Goal: Communication & Community: Answer question/provide support

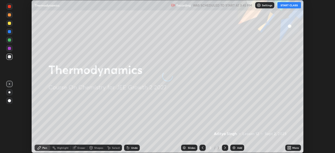
scroll to position [153, 335]
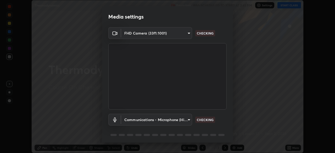
type input "ba13e312339ef8477216ddedc35df2f043033d031c8e6632ccfddaecbc9a7b0e"
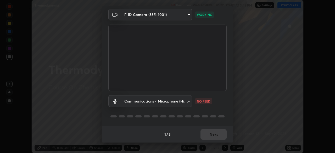
click at [187, 102] on body "Erase all Thermodynamics Recording WAS SCHEDULED TO START AT 3:45 PM Settings S…" at bounding box center [167, 76] width 335 height 153
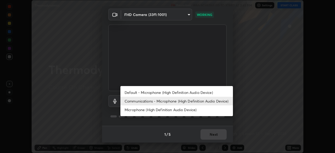
click at [188, 91] on li "Default - Microphone (High Definition Audio Device)" at bounding box center [176, 92] width 112 height 9
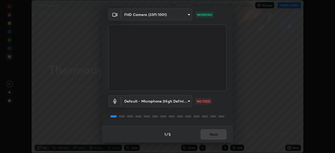
click at [184, 100] on body "Erase all Thermodynamics Recording WAS SCHEDULED TO START AT 3:45 PM Settings S…" at bounding box center [167, 76] width 335 height 153
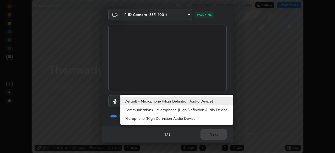
click at [184, 110] on li "Communications - Microphone (High Definition Audio Device)" at bounding box center [176, 109] width 112 height 9
type input "communications"
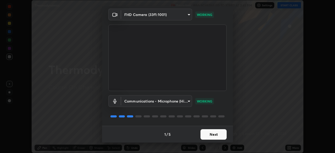
click at [211, 134] on button "Next" at bounding box center [213, 134] width 26 height 10
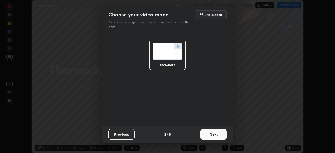
click at [211, 134] on button "Next" at bounding box center [213, 134] width 26 height 10
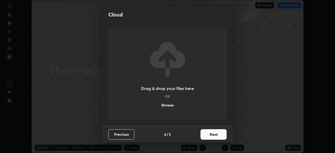
click at [210, 134] on button "Next" at bounding box center [213, 134] width 26 height 10
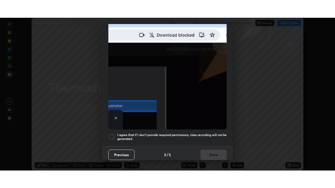
scroll to position [125, 0]
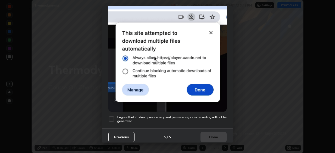
click at [110, 117] on div at bounding box center [111, 119] width 6 height 6
click at [203, 136] on button "Done" at bounding box center [213, 137] width 26 height 10
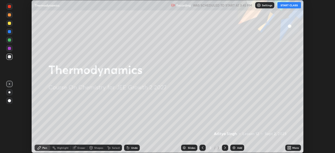
click at [285, 4] on button "START CLASS" at bounding box center [289, 5] width 24 height 6
click at [290, 147] on icon at bounding box center [289, 146] width 1 height 1
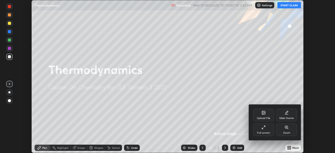
click at [263, 129] on div "Full screen" at bounding box center [263, 129] width 21 height 13
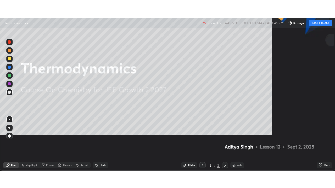
scroll to position [188, 335]
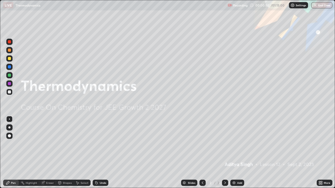
click at [235, 153] on img at bounding box center [234, 183] width 4 height 4
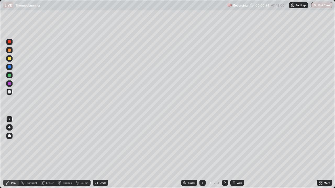
click at [9, 60] on div at bounding box center [9, 58] width 3 height 3
click at [10, 128] on div at bounding box center [9, 128] width 2 height 2
click at [9, 92] on div at bounding box center [9, 91] width 3 height 3
click at [10, 93] on div at bounding box center [9, 91] width 3 height 3
click at [236, 153] on div "Add" at bounding box center [237, 183] width 14 height 6
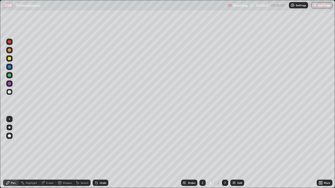
click at [10, 60] on div at bounding box center [9, 58] width 3 height 3
click at [9, 92] on div at bounding box center [9, 91] width 3 height 3
click at [101, 153] on div "Undo" at bounding box center [103, 183] width 7 height 3
click at [9, 59] on div at bounding box center [9, 58] width 3 height 3
click at [10, 92] on div at bounding box center [9, 91] width 3 height 3
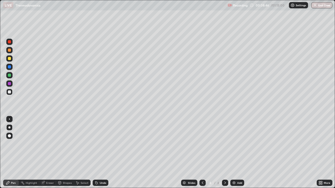
click at [234, 153] on img at bounding box center [234, 183] width 4 height 4
click at [9, 61] on div at bounding box center [9, 58] width 6 height 6
click at [8, 93] on div at bounding box center [9, 91] width 3 height 3
click at [9, 60] on div at bounding box center [9, 58] width 3 height 3
click at [237, 153] on div "Add" at bounding box center [239, 183] width 5 height 3
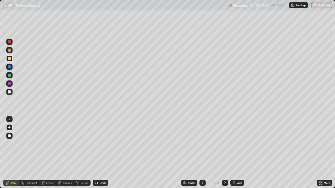
click at [11, 92] on div at bounding box center [9, 91] width 3 height 3
click at [235, 153] on div "Add" at bounding box center [237, 183] width 14 height 6
click at [67, 153] on div "Shapes" at bounding box center [67, 183] width 9 height 3
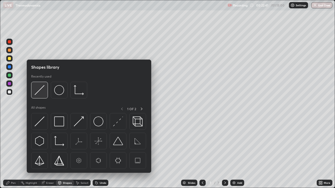
click at [41, 92] on img at bounding box center [40, 90] width 10 height 10
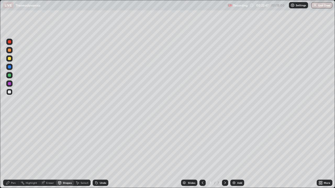
click at [13, 153] on div "Pen" at bounding box center [13, 183] width 5 height 3
click at [8, 58] on div at bounding box center [9, 58] width 3 height 3
click at [10, 93] on div at bounding box center [9, 91] width 3 height 3
click at [237, 153] on div "Add" at bounding box center [239, 183] width 5 height 3
click at [98, 153] on div "Undo" at bounding box center [101, 183] width 16 height 6
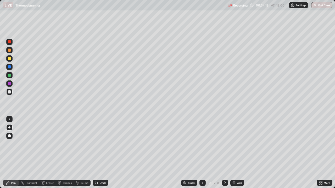
click at [100, 153] on div "Undo" at bounding box center [103, 183] width 7 height 3
click at [9, 60] on div at bounding box center [9, 58] width 3 height 3
click at [8, 93] on div at bounding box center [9, 91] width 3 height 3
click at [103, 153] on div "Undo" at bounding box center [103, 183] width 7 height 3
click at [9, 58] on div at bounding box center [9, 58] width 3 height 3
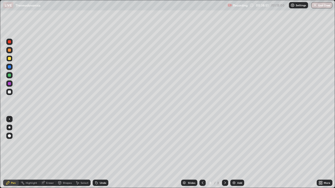
click at [238, 153] on div "Add" at bounding box center [237, 183] width 14 height 6
click at [10, 59] on div at bounding box center [9, 58] width 3 height 3
click at [9, 92] on div at bounding box center [9, 91] width 3 height 3
click at [10, 59] on div at bounding box center [9, 58] width 3 height 3
click at [8, 93] on div at bounding box center [9, 91] width 3 height 3
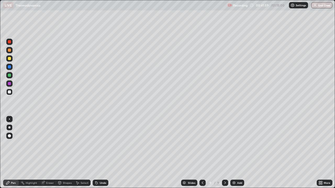
click at [200, 153] on icon at bounding box center [202, 183] width 4 height 4
click at [224, 153] on icon at bounding box center [225, 183] width 4 height 4
click at [237, 153] on div "Add" at bounding box center [239, 183] width 5 height 3
click at [10, 60] on div at bounding box center [9, 58] width 3 height 3
click at [202, 153] on icon at bounding box center [202, 183] width 4 height 4
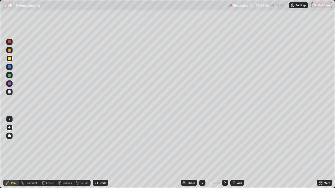
click at [236, 153] on div "Add" at bounding box center [237, 183] width 14 height 6
click at [101, 153] on div "Undo" at bounding box center [101, 183] width 16 height 6
click at [101, 153] on div "Undo" at bounding box center [103, 183] width 7 height 3
click at [9, 92] on div at bounding box center [9, 91] width 3 height 3
click at [48, 153] on div "Eraser" at bounding box center [50, 183] width 8 height 3
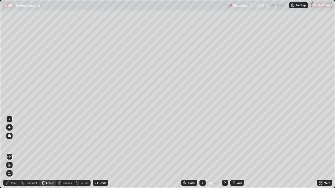
click at [84, 153] on div "Select" at bounding box center [85, 183] width 8 height 3
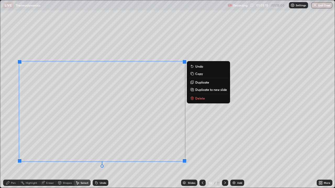
click at [203, 99] on p "Delete" at bounding box center [200, 98] width 10 height 4
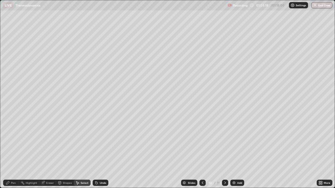
click at [14, 153] on div "Pen" at bounding box center [11, 183] width 16 height 6
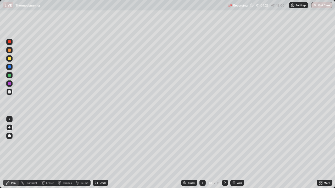
click at [9, 59] on div at bounding box center [9, 58] width 3 height 3
click at [50, 153] on div "Eraser" at bounding box center [50, 183] width 8 height 3
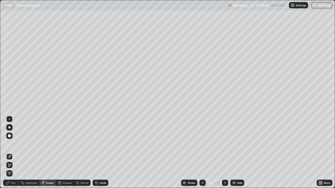
click at [9, 153] on icon at bounding box center [7, 182] width 3 height 3
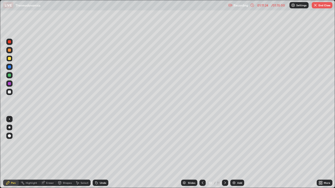
click at [315, 7] on button "End Class" at bounding box center [321, 5] width 21 height 6
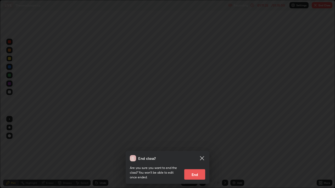
click at [198, 153] on button "End" at bounding box center [194, 174] width 21 height 10
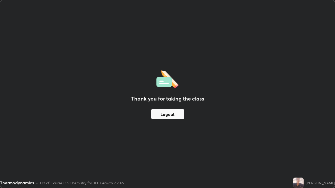
click at [169, 113] on button "Logout" at bounding box center [167, 114] width 33 height 10
click at [168, 115] on button "Logout" at bounding box center [167, 114] width 33 height 10
